Goal: Navigation & Orientation: Find specific page/section

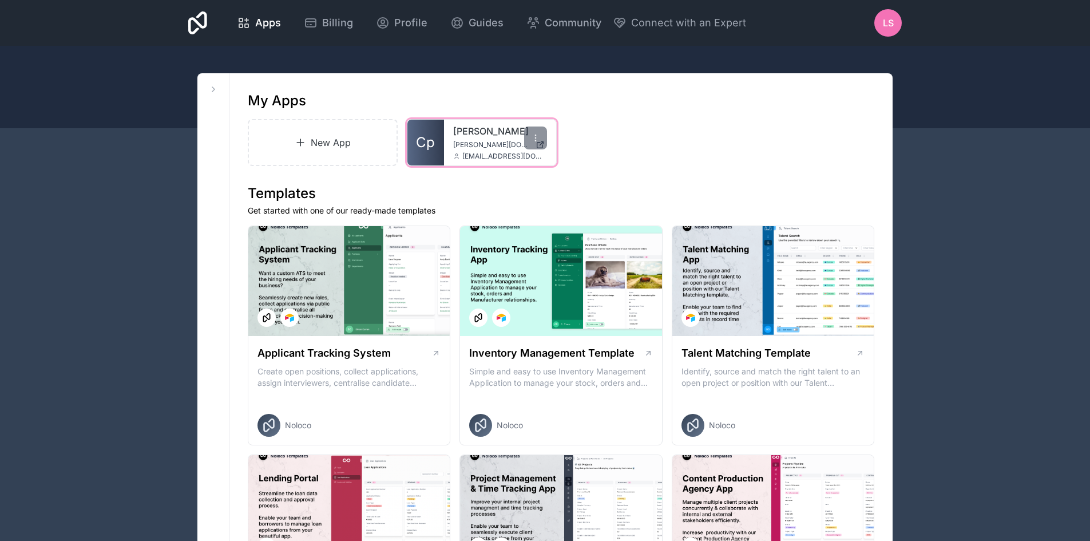
click at [469, 139] on div "rojek rojek.noloco.co bhigdon@rojekconsulting.com" at bounding box center [500, 143] width 112 height 46
click at [536, 141] on icon at bounding box center [540, 144] width 9 height 9
click at [883, 22] on span "LS" at bounding box center [888, 23] width 11 height 14
click at [349, 22] on span "Billing" at bounding box center [337, 23] width 31 height 16
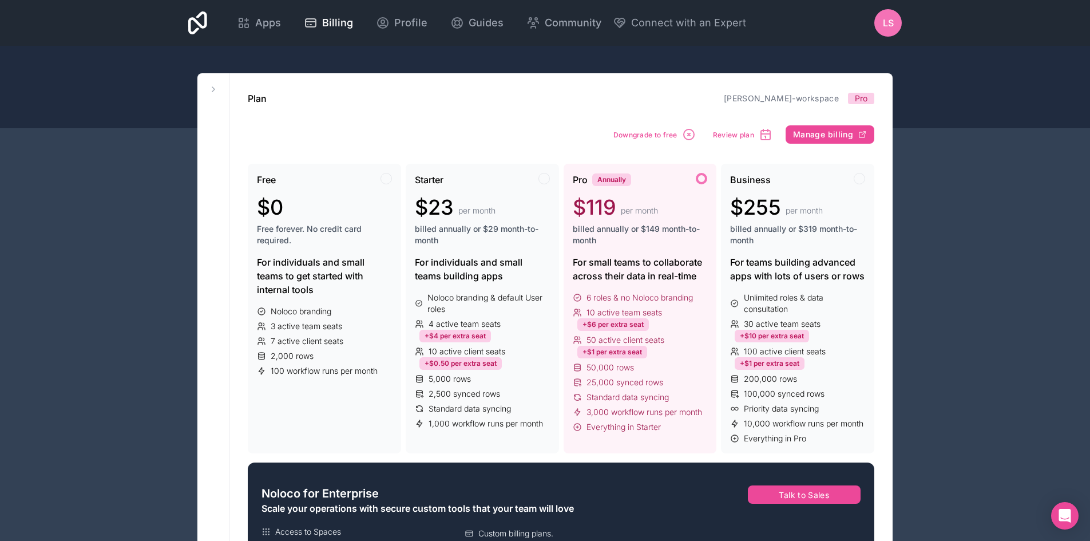
click at [887, 22] on span "LS" at bounding box center [888, 23] width 11 height 14
click at [261, 20] on span "Apps" at bounding box center [268, 23] width 26 height 16
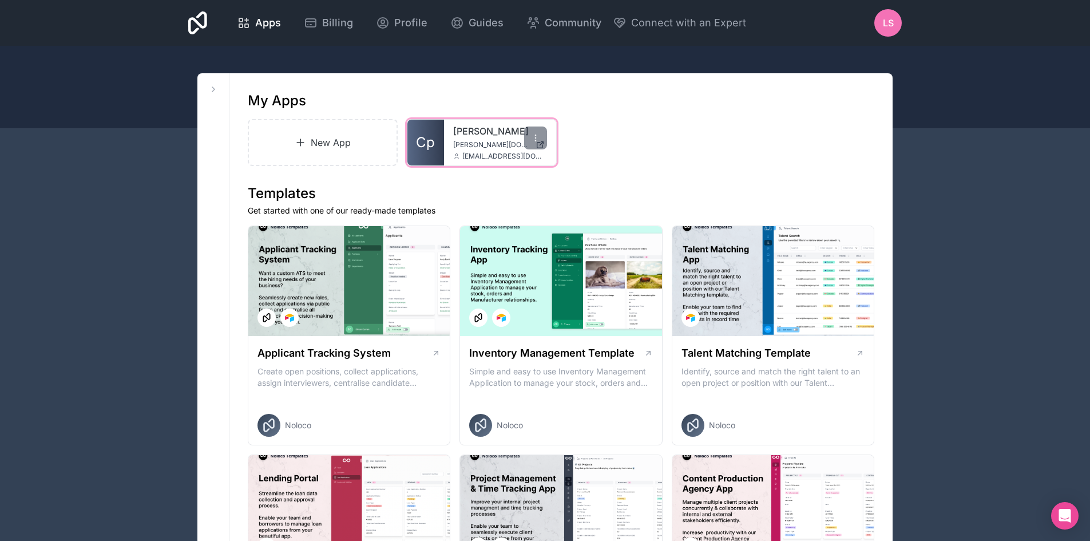
click at [483, 124] on link "[PERSON_NAME]" at bounding box center [500, 131] width 94 height 14
drag, startPoint x: 538, startPoint y: 138, endPoint x: 730, endPoint y: 110, distance: 194.4
drag, startPoint x: 428, startPoint y: 142, endPoint x: 621, endPoint y: 120, distance: 193.6
click at [621, 120] on div "New App Cp rojek rojek.noloco.co bhigdon@rojekconsulting.com" at bounding box center [561, 142] width 627 height 47
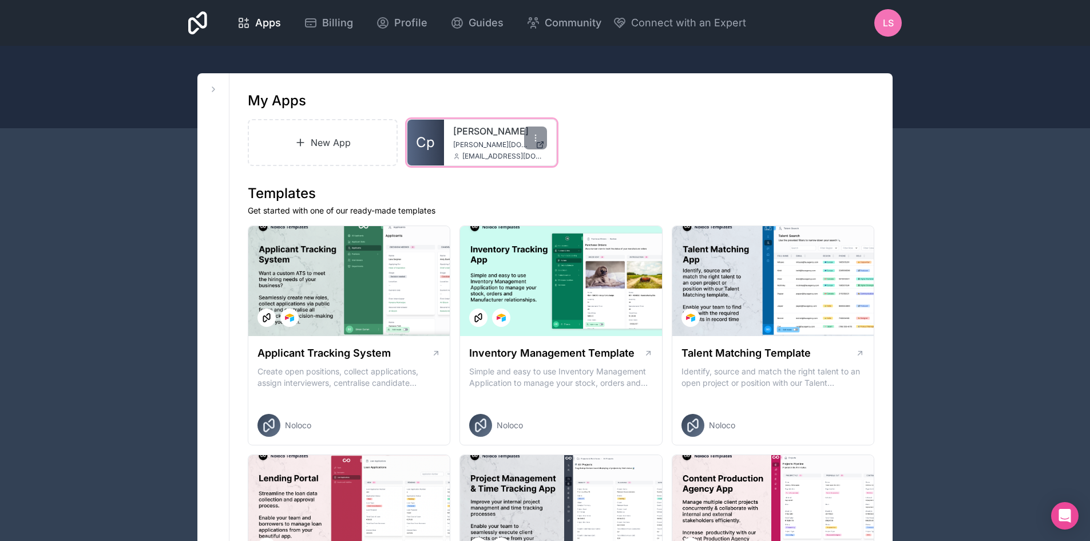
click at [426, 143] on span "Cp" at bounding box center [425, 142] width 19 height 18
